Goal: Download file/media

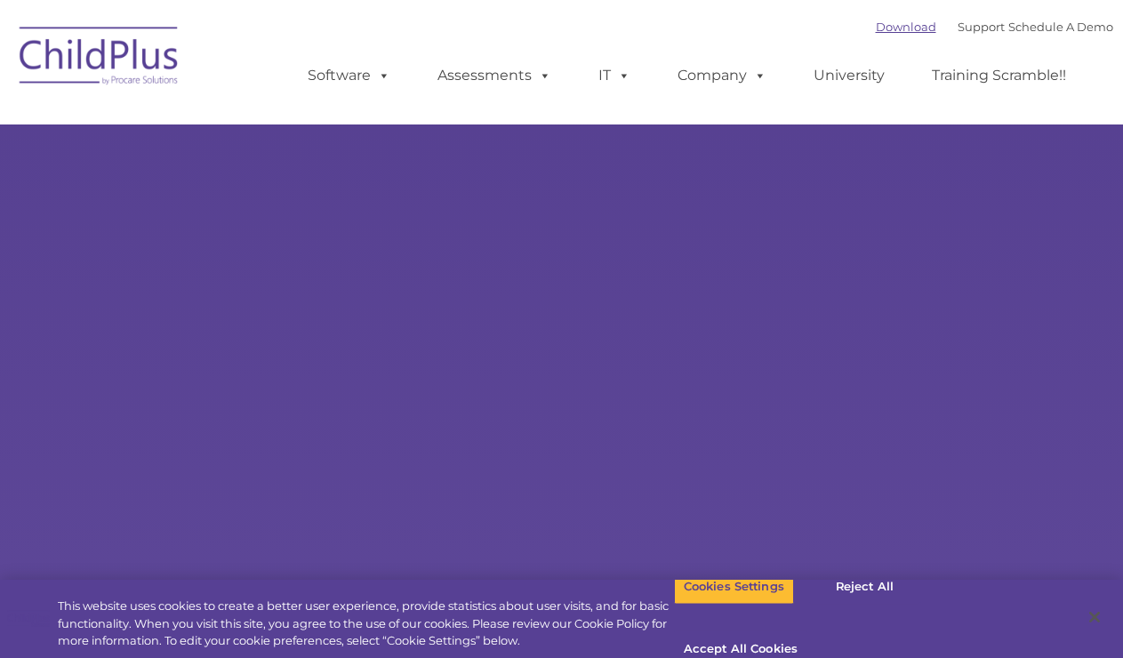
type input ""
click at [876, 30] on link "Download" at bounding box center [906, 27] width 60 height 14
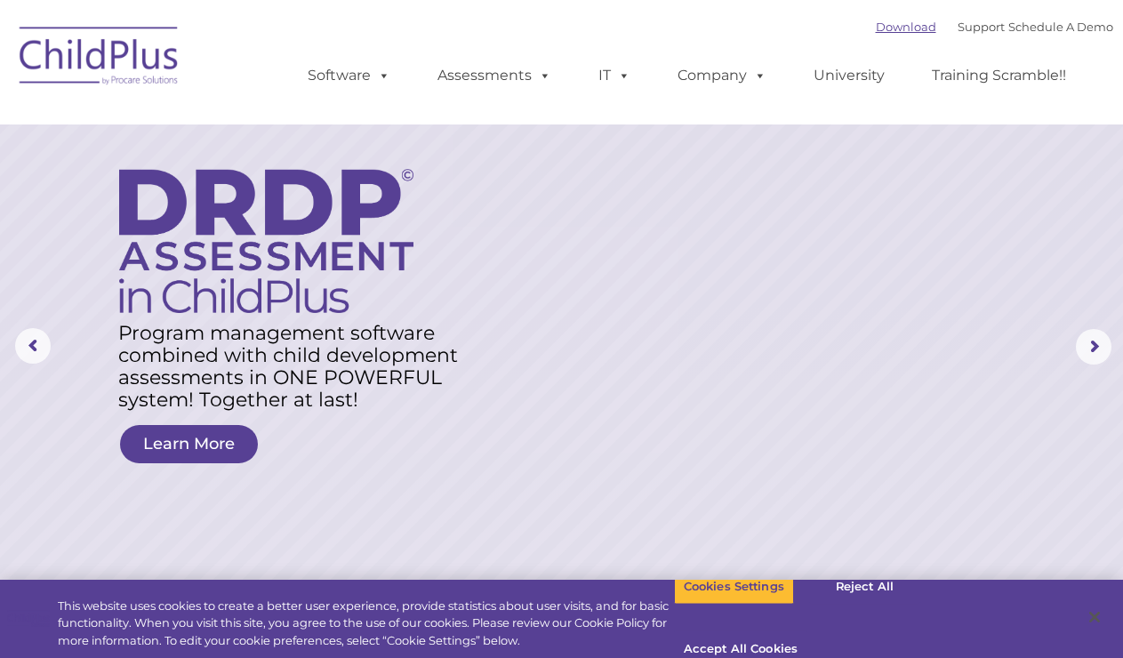
click at [876, 28] on link "Download" at bounding box center [906, 27] width 60 height 14
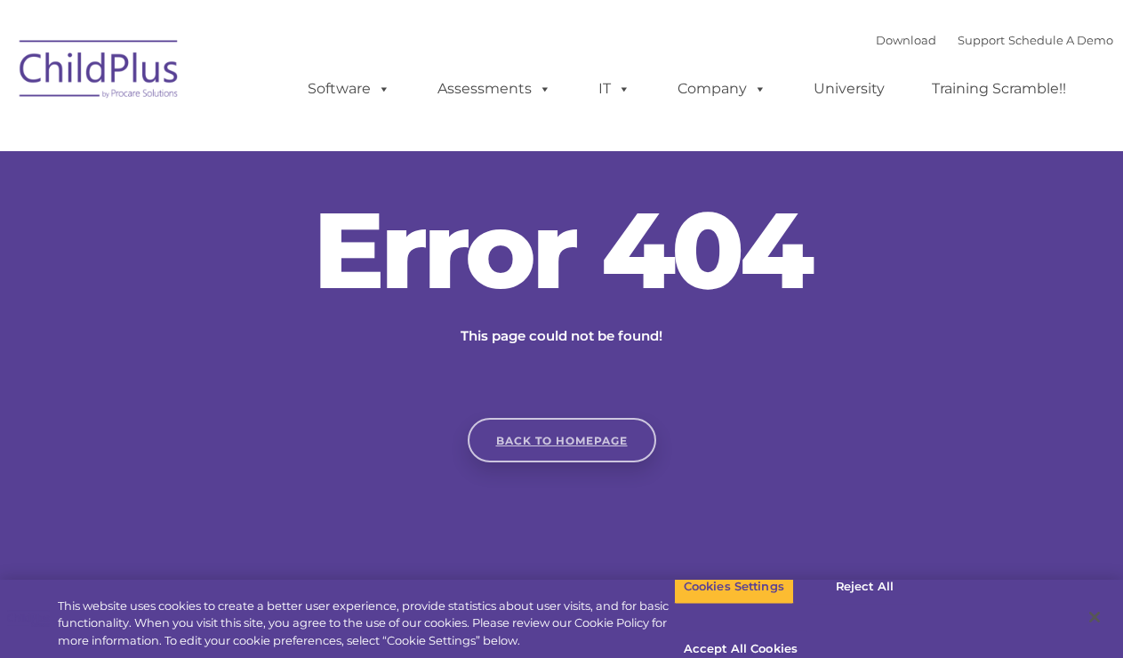
click at [566, 444] on link "Back to homepage" at bounding box center [562, 440] width 188 height 44
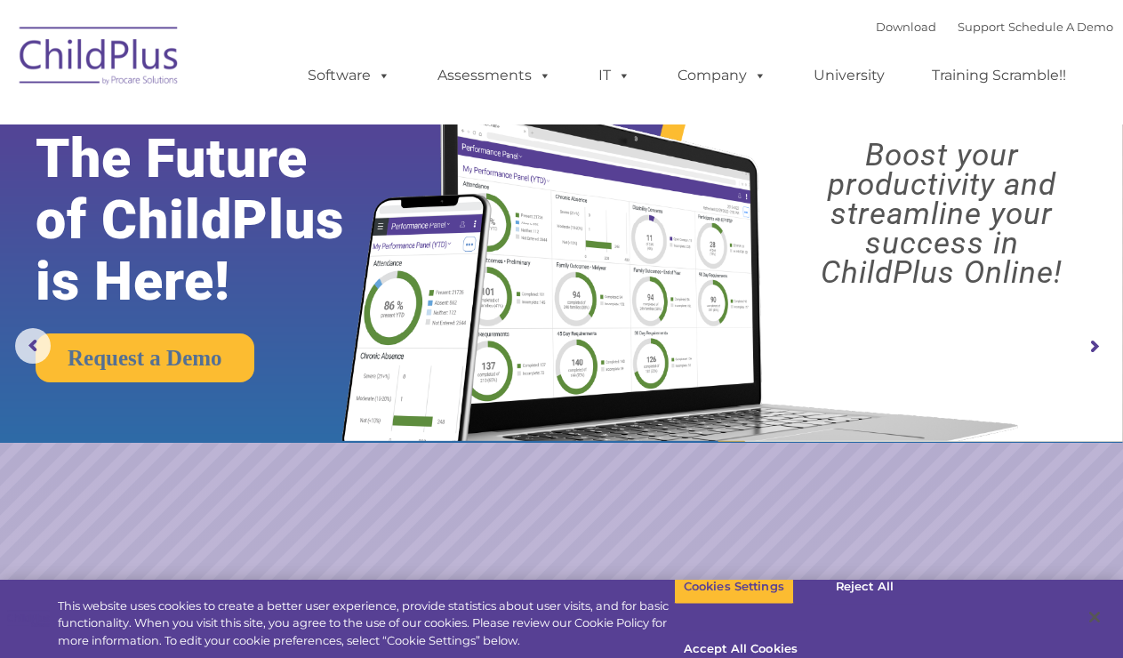
scroll to position [12, 0]
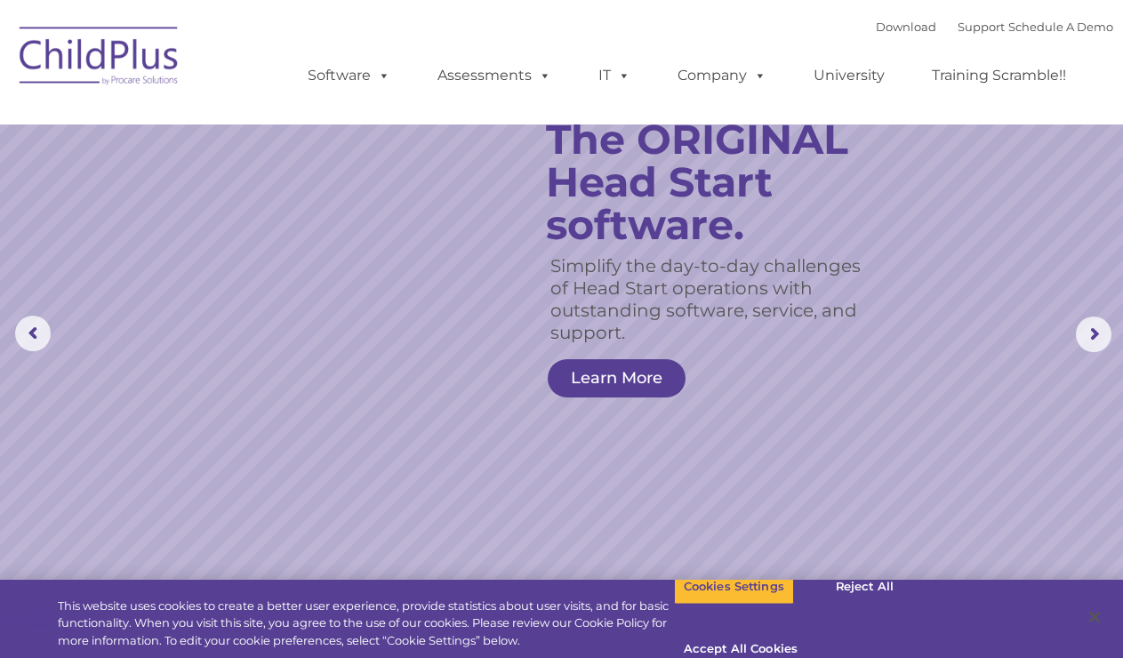
click at [876, 20] on div "Download Support | Schedule A Demo " at bounding box center [994, 26] width 237 height 27
click at [889, 13] on div "Download Support | Schedule A Demo " at bounding box center [994, 26] width 237 height 27
click at [890, 15] on div "Download Support | Schedule A Demo " at bounding box center [994, 26] width 237 height 27
click at [880, 23] on link "Download" at bounding box center [906, 27] width 60 height 14
